Goal: Communication & Community: Answer question/provide support

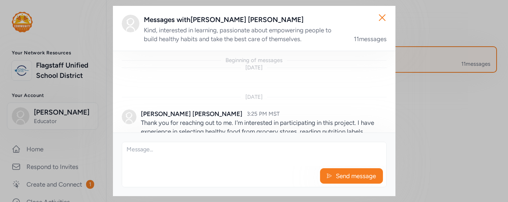
scroll to position [967, 0]
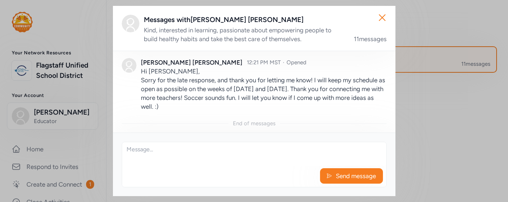
click at [152, 151] on textarea at bounding box center [254, 154] width 264 height 24
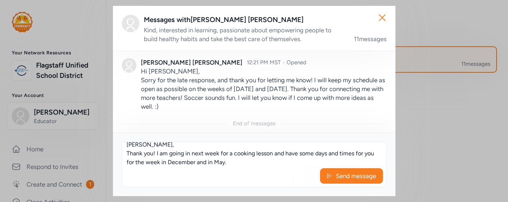
scroll to position [14, 0]
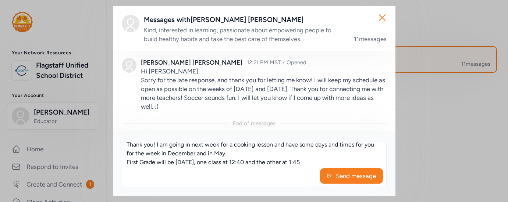
click at [255, 163] on textarea "[PERSON_NAME], Thank you! I am going in next week for a cooking lesson and have…" at bounding box center [254, 154] width 264 height 24
click at [322, 162] on textarea "[PERSON_NAME], Thank you! I am going in next week for a cooking lesson and have…" at bounding box center [254, 154] width 264 height 24
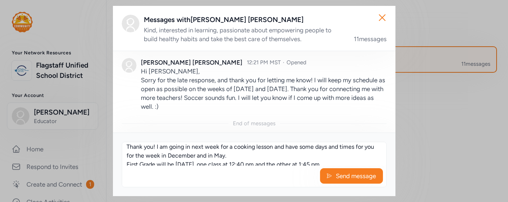
scroll to position [13, 0]
click at [158, 154] on textarea "[PERSON_NAME], Thank you! I am going in next week for a cooking lesson and have…" at bounding box center [254, 154] width 264 height 24
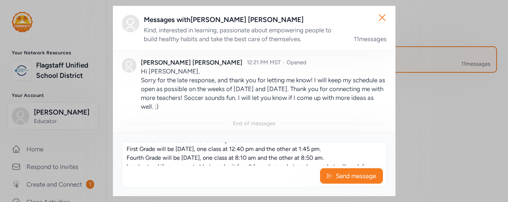
scroll to position [25, 0]
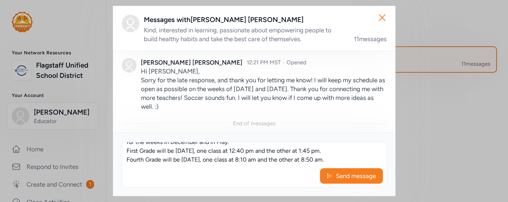
click at [204, 152] on textarea "[PERSON_NAME], Thank you! I am going in next week for a cooking lesson and have…" at bounding box center [254, 154] width 264 height 24
click at [213, 160] on textarea "[PERSON_NAME], Thank you! I am going in next week for a cooking lesson and have…" at bounding box center [254, 154] width 264 height 24
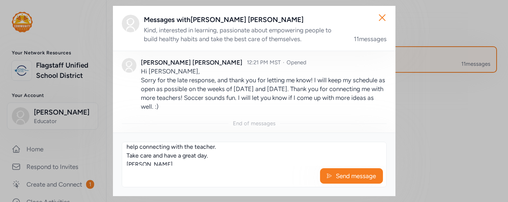
scroll to position [88, 0]
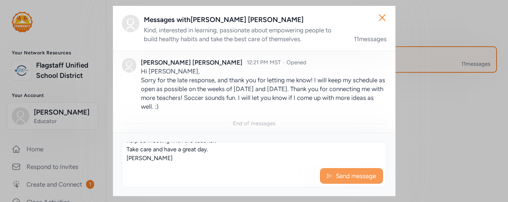
type textarea "[PERSON_NAME], Thank you! I am going in next week for a cooking lesson and have…"
click at [352, 175] on span "Send message" at bounding box center [356, 176] width 42 height 9
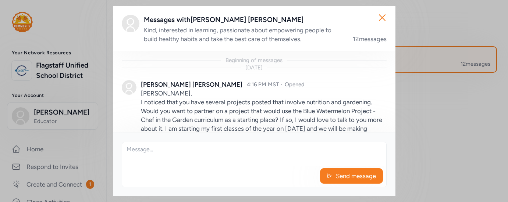
scroll to position [1096, 0]
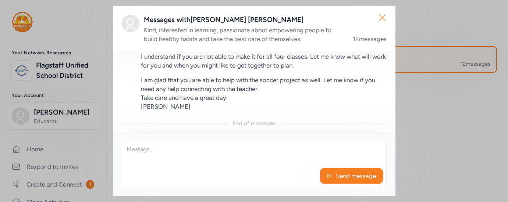
click at [382, 15] on icon "button" at bounding box center [382, 18] width 12 height 12
